Goal: Task Accomplishment & Management: Use online tool/utility

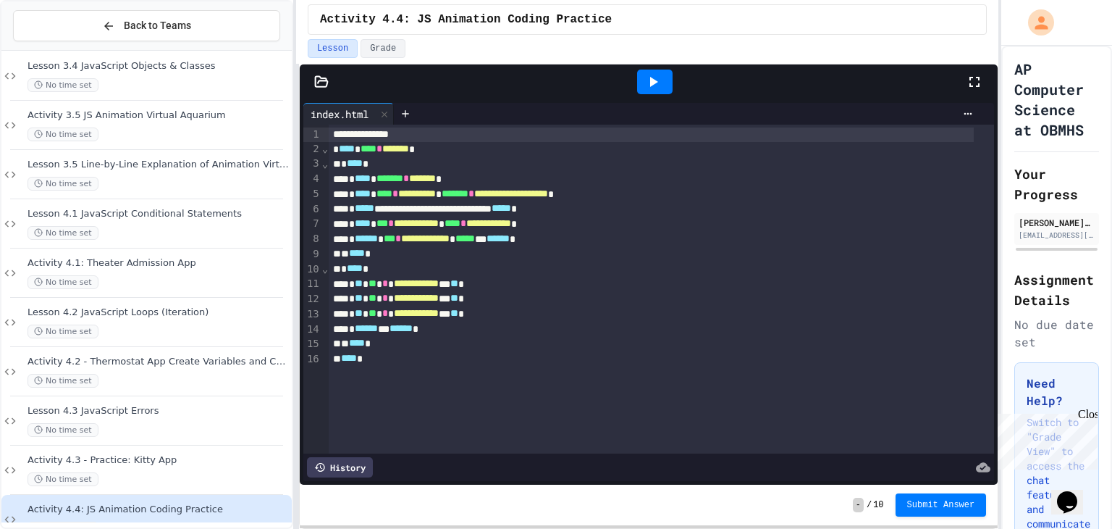
scroll to position [1127, 0]
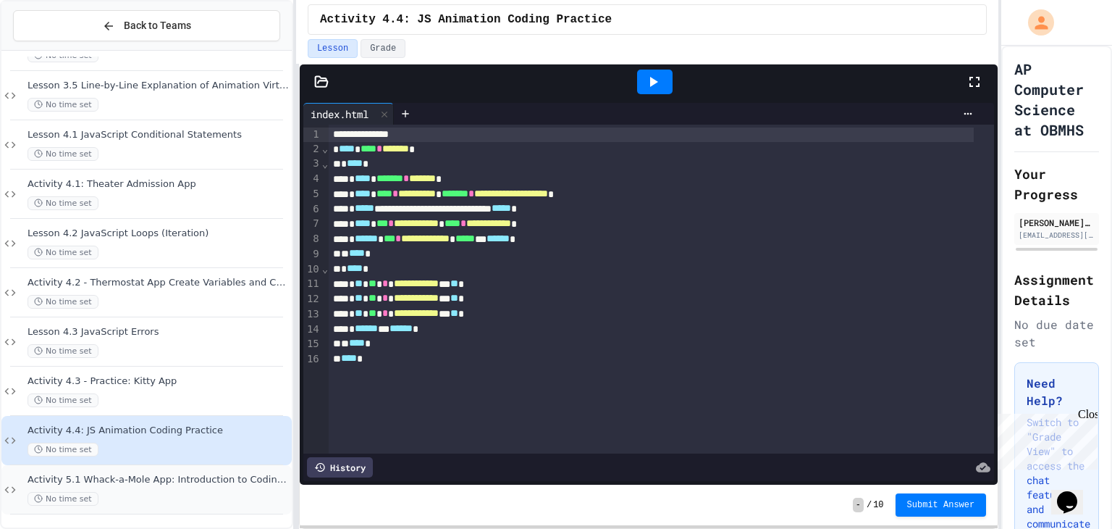
click at [95, 474] on span "Activity 5.1 Whack-a-Mole App: Introduction to Coding a Complete Create Perform…" at bounding box center [158, 480] width 261 height 12
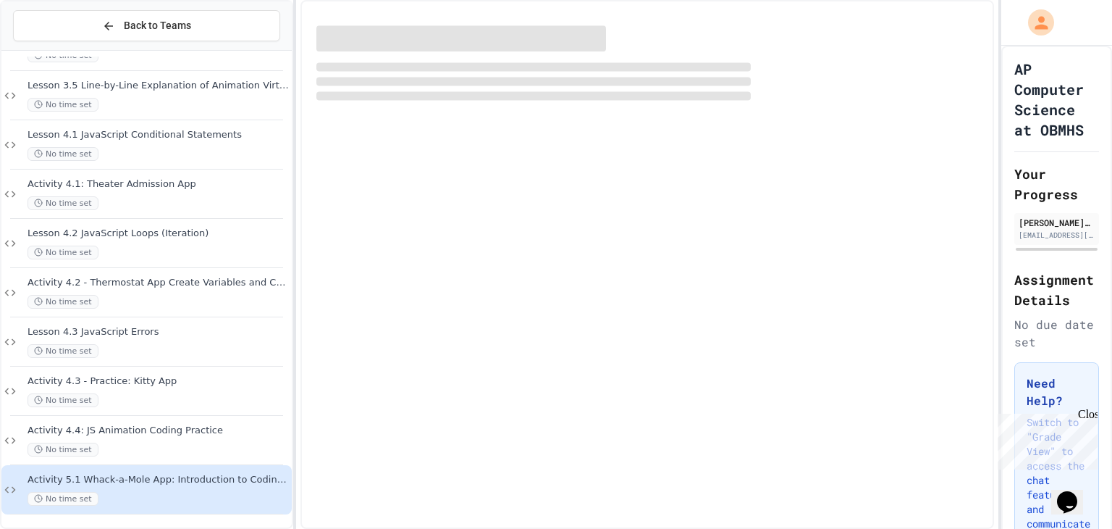
scroll to position [1109, 0]
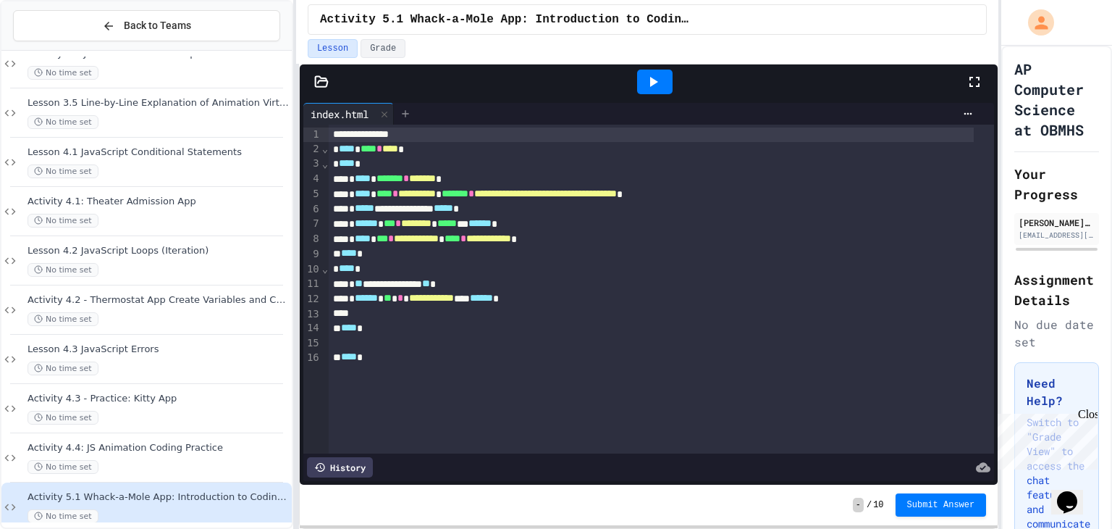
click at [397, 114] on div at bounding box center [405, 114] width 23 height 22
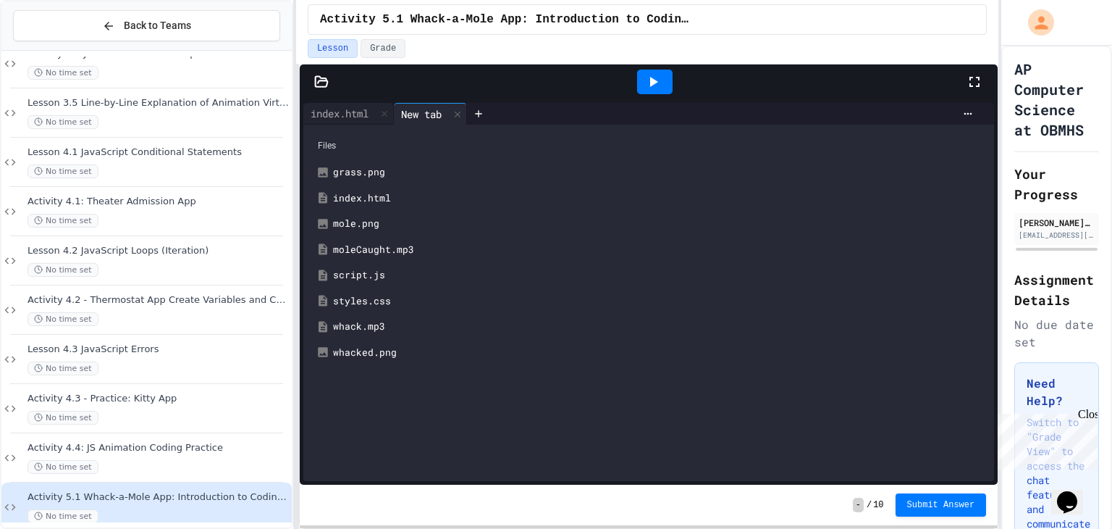
click at [359, 268] on div "script.js" at bounding box center [659, 275] width 652 height 14
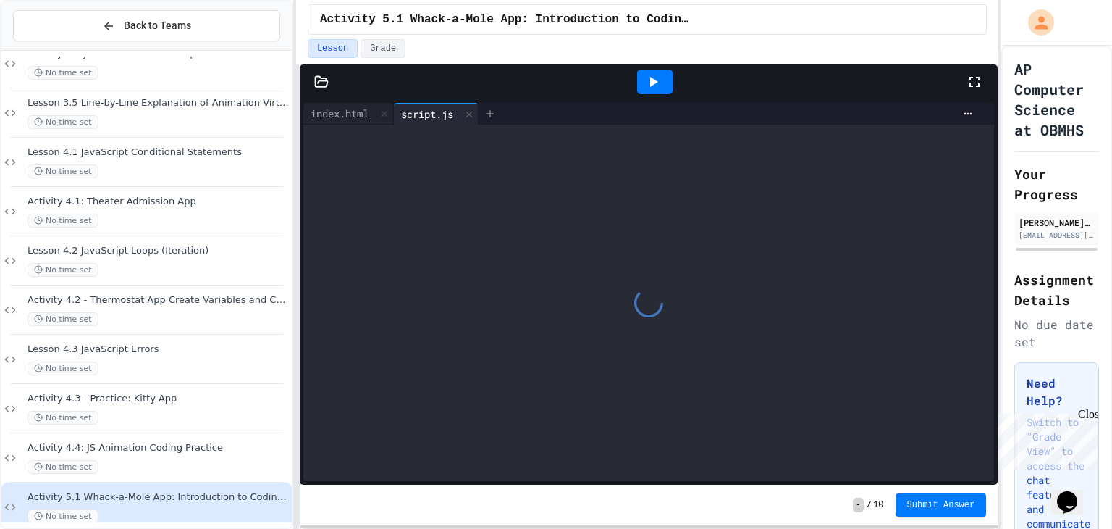
click at [495, 111] on icon at bounding box center [490, 114] width 12 height 12
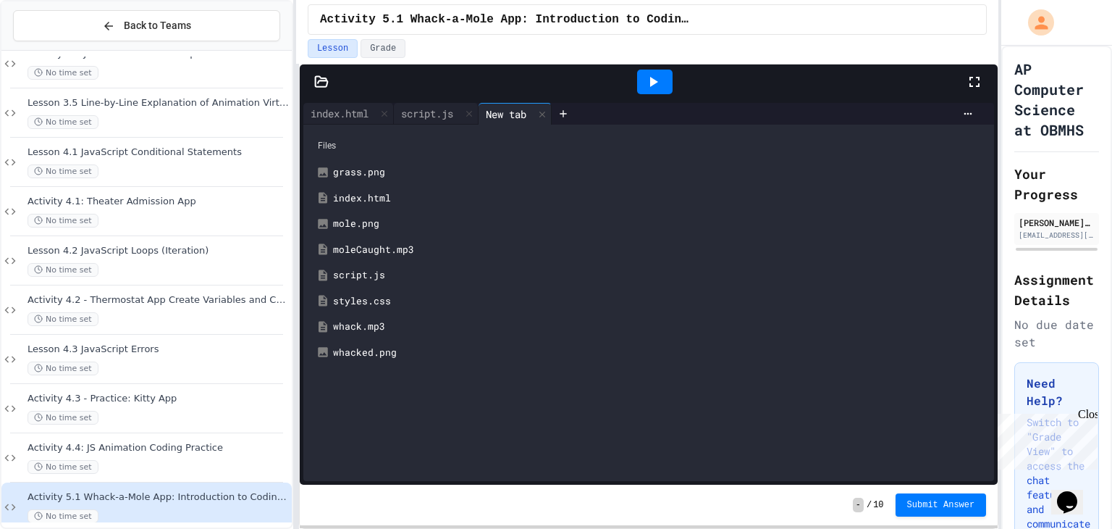
click at [374, 294] on div "styles.css" at bounding box center [659, 301] width 652 height 14
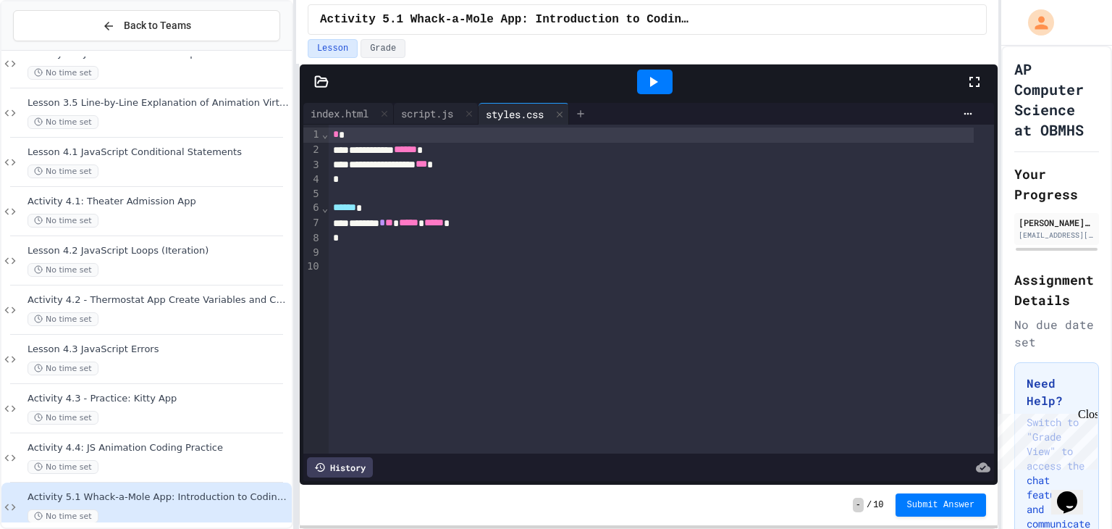
click at [592, 107] on div at bounding box center [580, 114] width 23 height 22
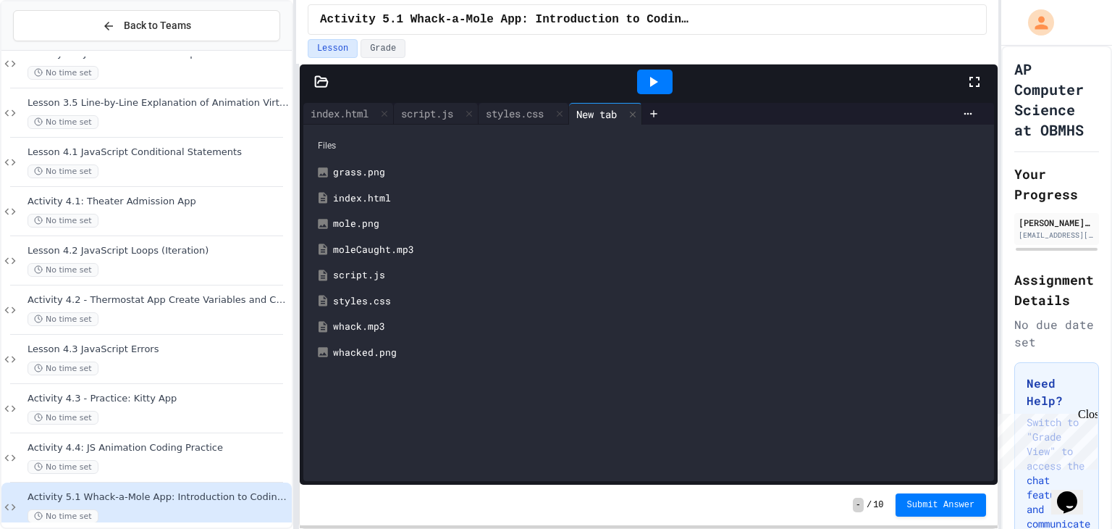
click at [611, 112] on div "New tab" at bounding box center [596, 113] width 55 height 15
click at [638, 111] on icon at bounding box center [633, 114] width 10 height 10
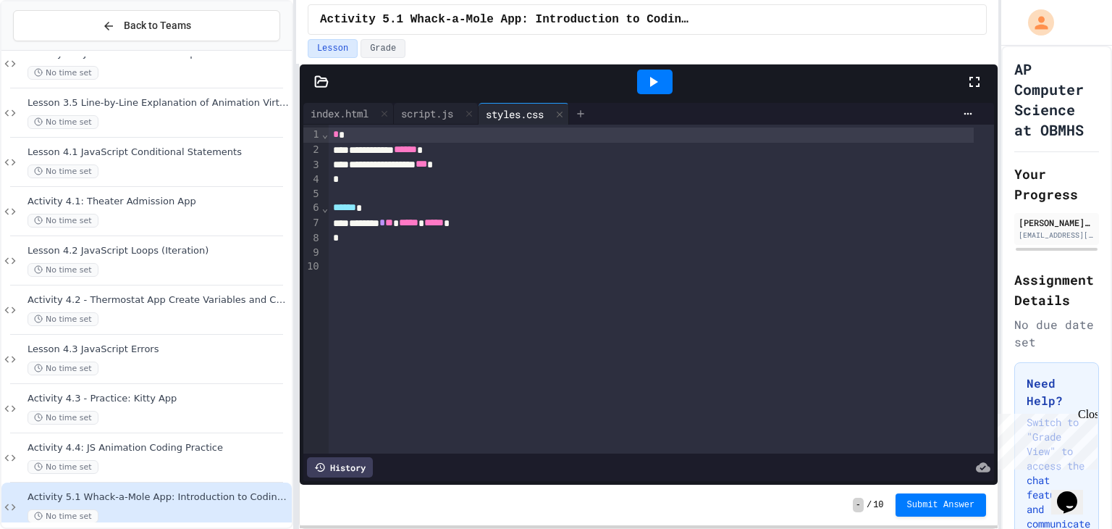
click at [592, 112] on div at bounding box center [580, 114] width 23 height 22
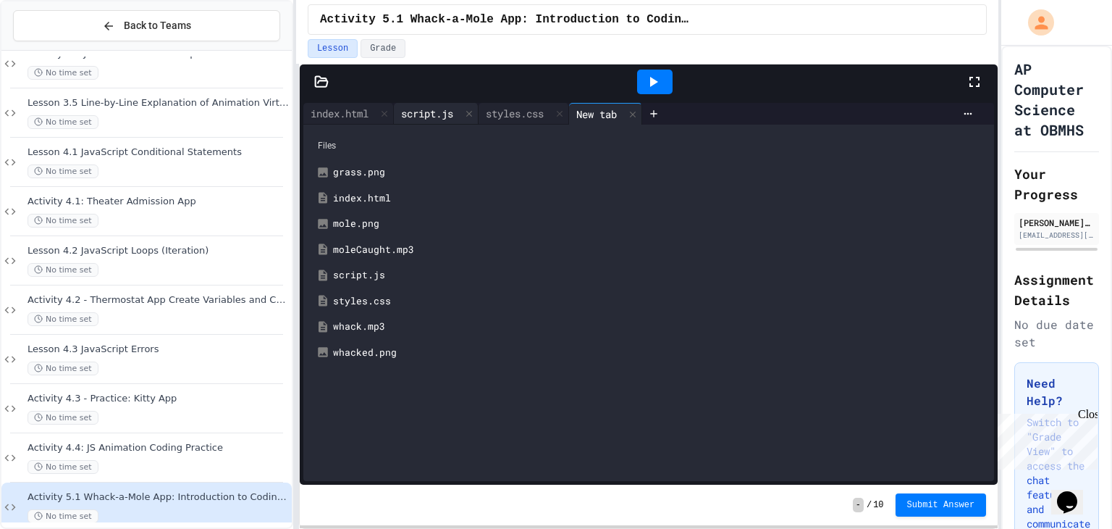
click at [430, 117] on div "script.js" at bounding box center [427, 113] width 67 height 15
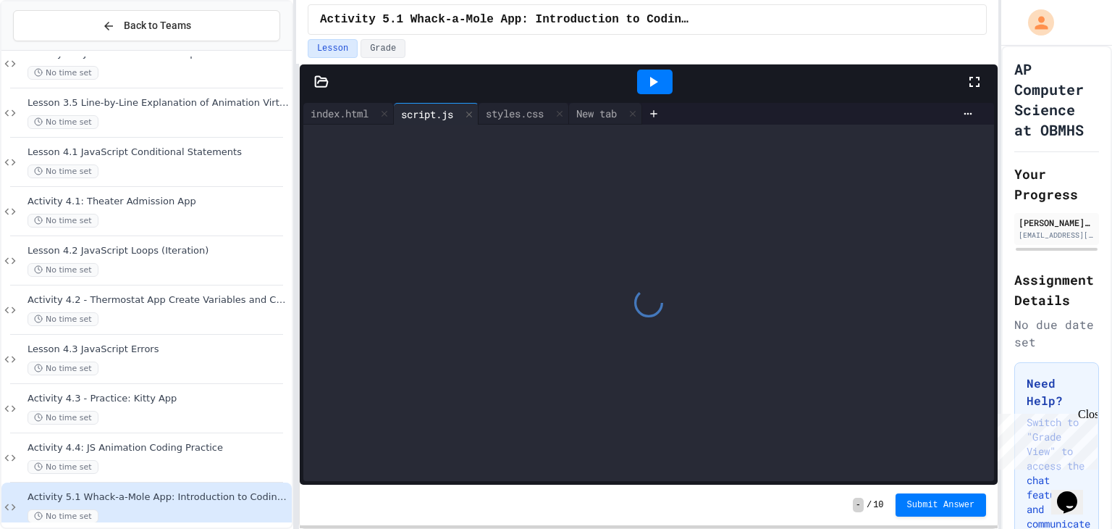
click at [430, 117] on div "script.js" at bounding box center [427, 113] width 67 height 15
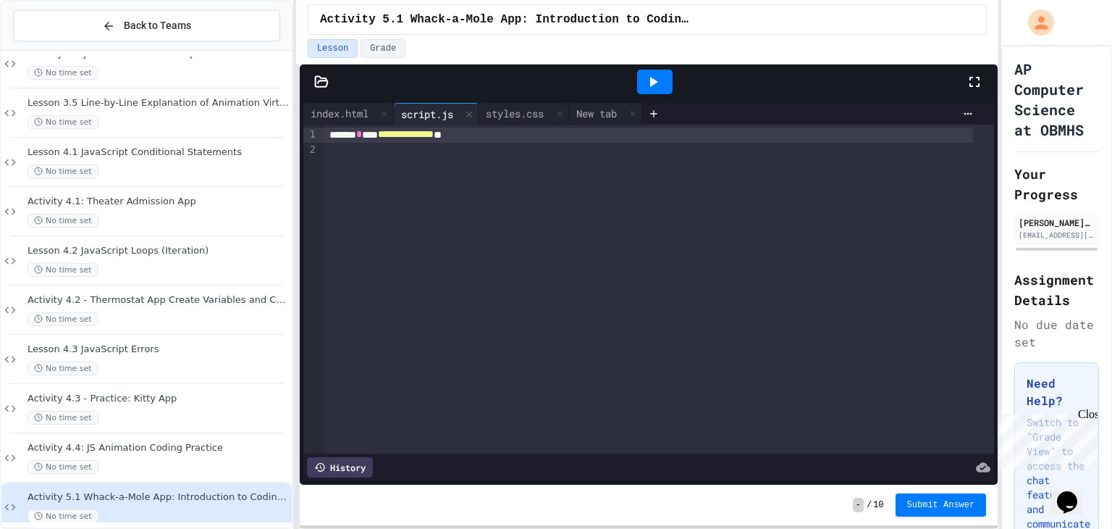
drag, startPoint x: 430, startPoint y: 117, endPoint x: 417, endPoint y: 112, distance: 13.7
click at [417, 112] on div "script.js" at bounding box center [427, 113] width 67 height 15
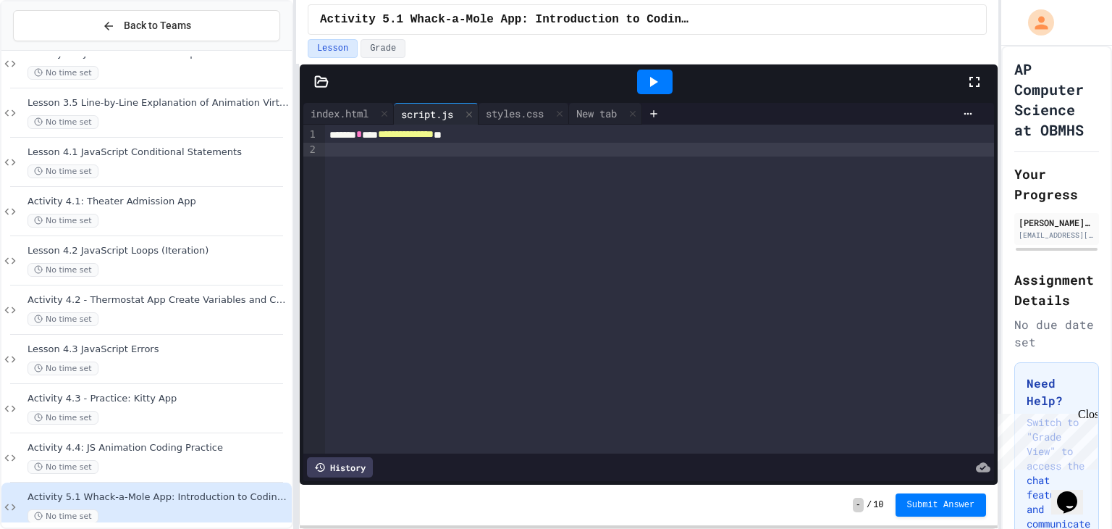
drag, startPoint x: 417, startPoint y: 112, endPoint x: 382, endPoint y: 195, distance: 89.6
click at [382, 195] on div "**********" at bounding box center [659, 289] width 669 height 329
drag, startPoint x: 382, startPoint y: 195, endPoint x: 322, endPoint y: 130, distance: 88.6
click at [322, 130] on div "**********" at bounding box center [648, 289] width 691 height 329
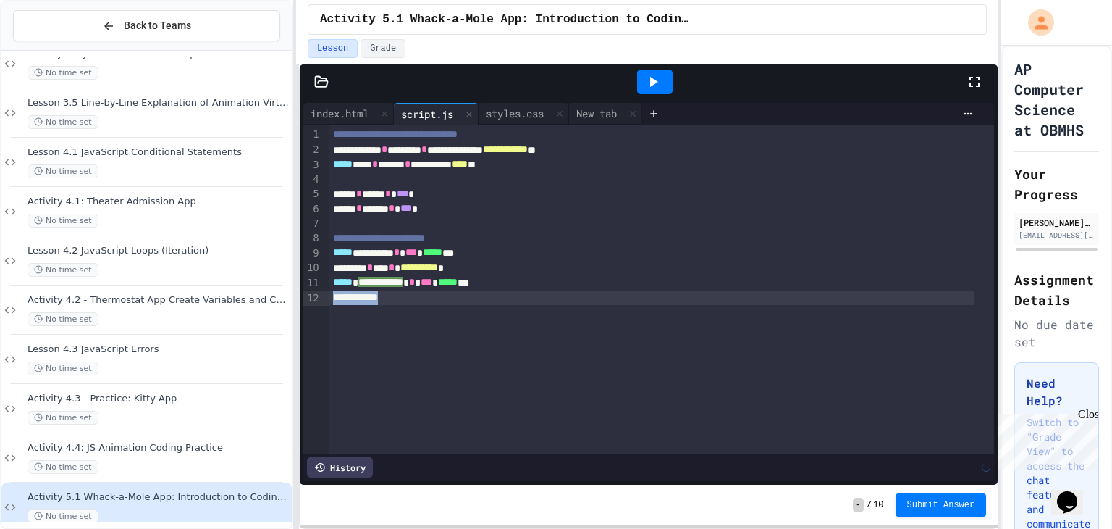
click at [420, 311] on div "**********" at bounding box center [661, 289] width 665 height 329
